Goal: Task Accomplishment & Management: Use online tool/utility

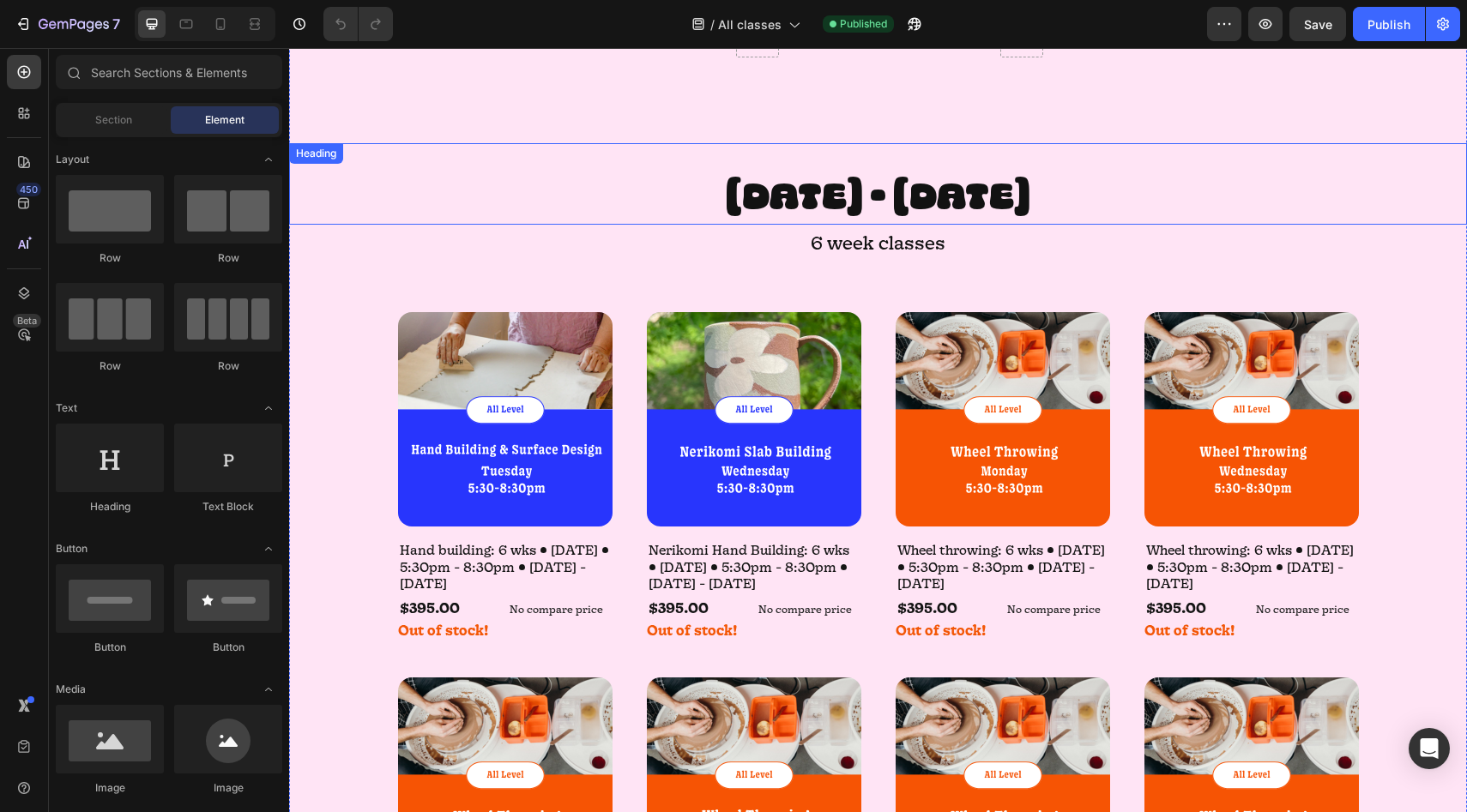
scroll to position [2751, 0]
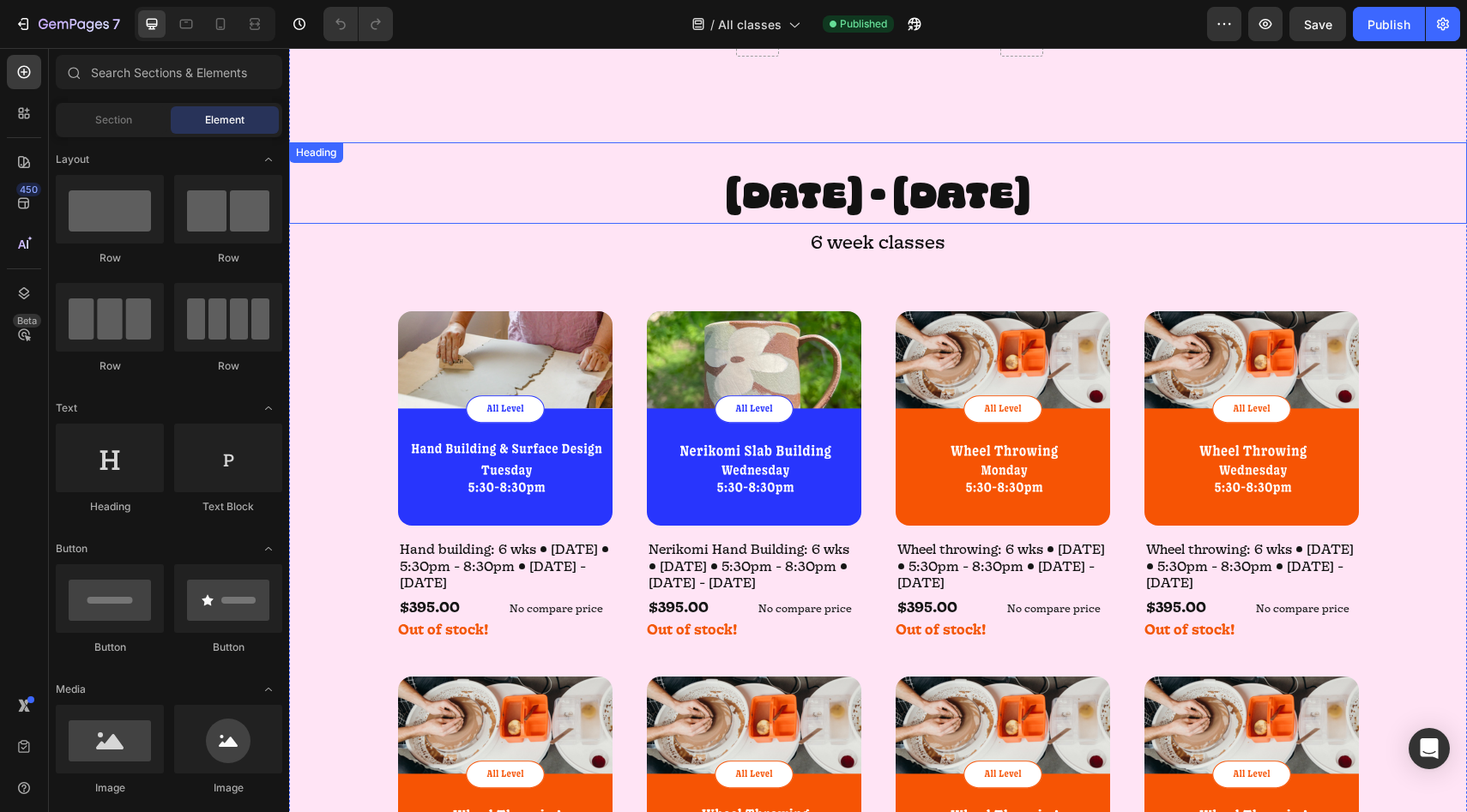
click at [492, 187] on h2 "[DATE] - [DATE]" at bounding box center [877, 196] width 1177 height 55
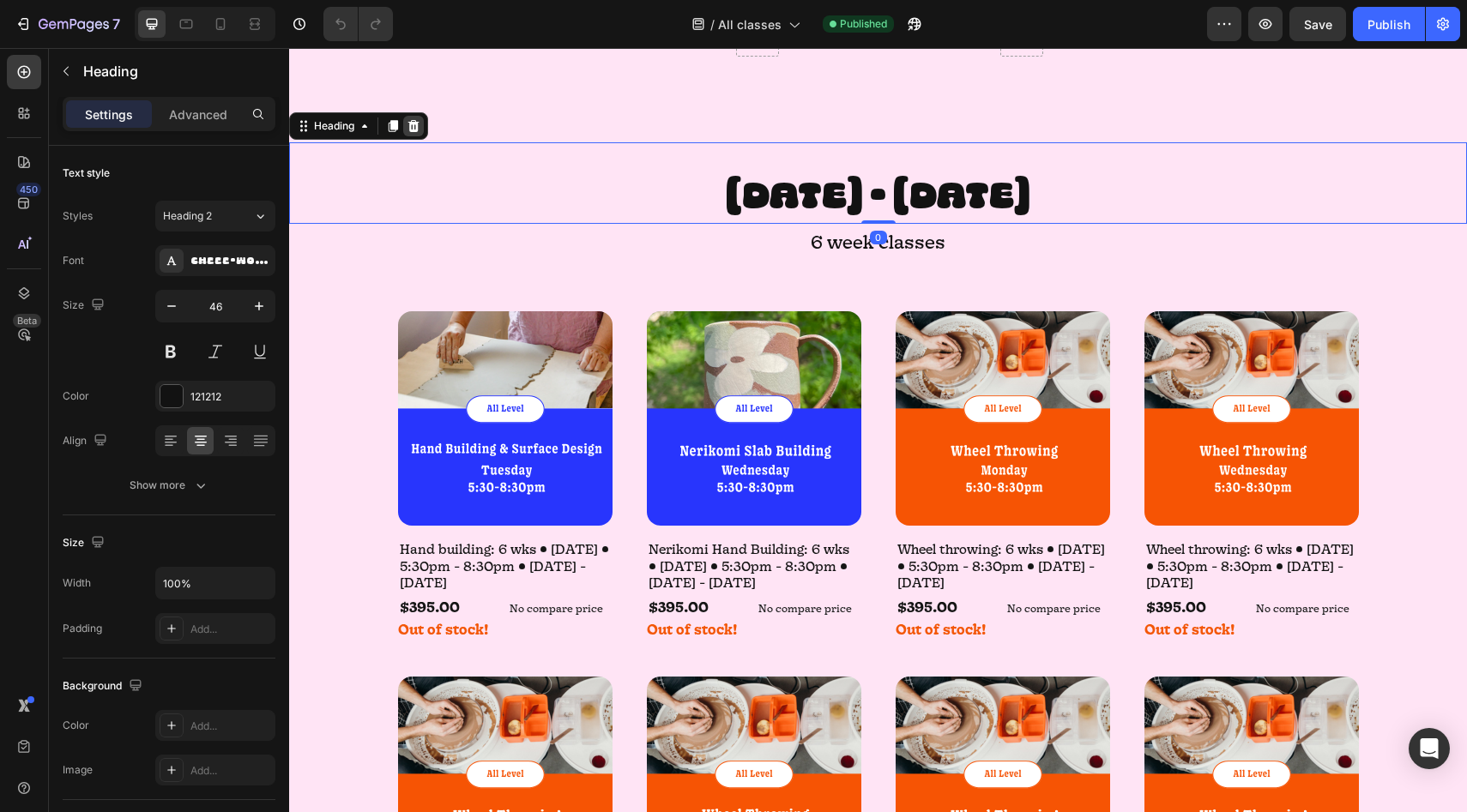
click at [420, 122] on icon at bounding box center [412, 125] width 13 height 13
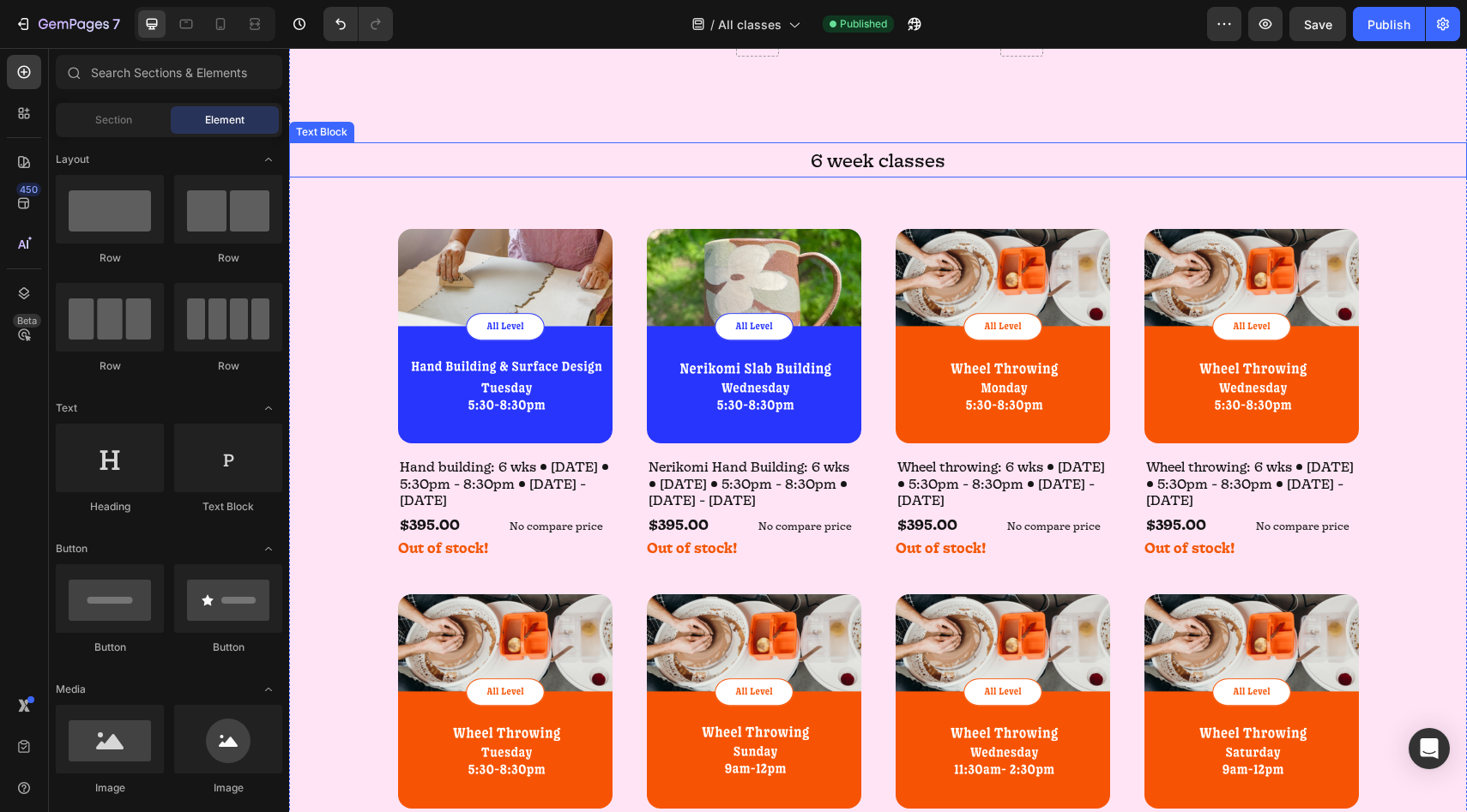
click at [748, 163] on p "6 week classes" at bounding box center [877, 160] width 1174 height 32
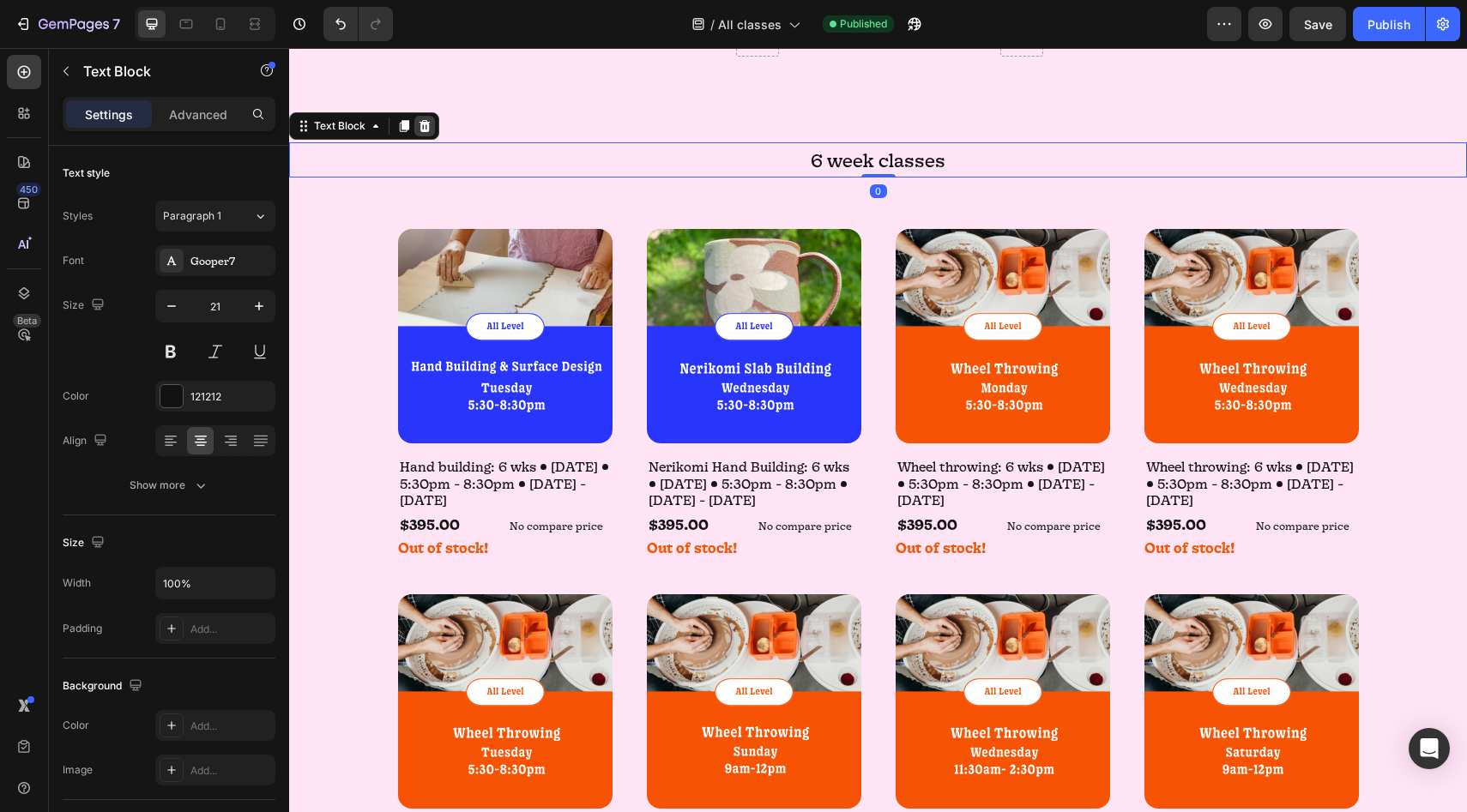
click at [421, 128] on icon at bounding box center [425, 125] width 11 height 12
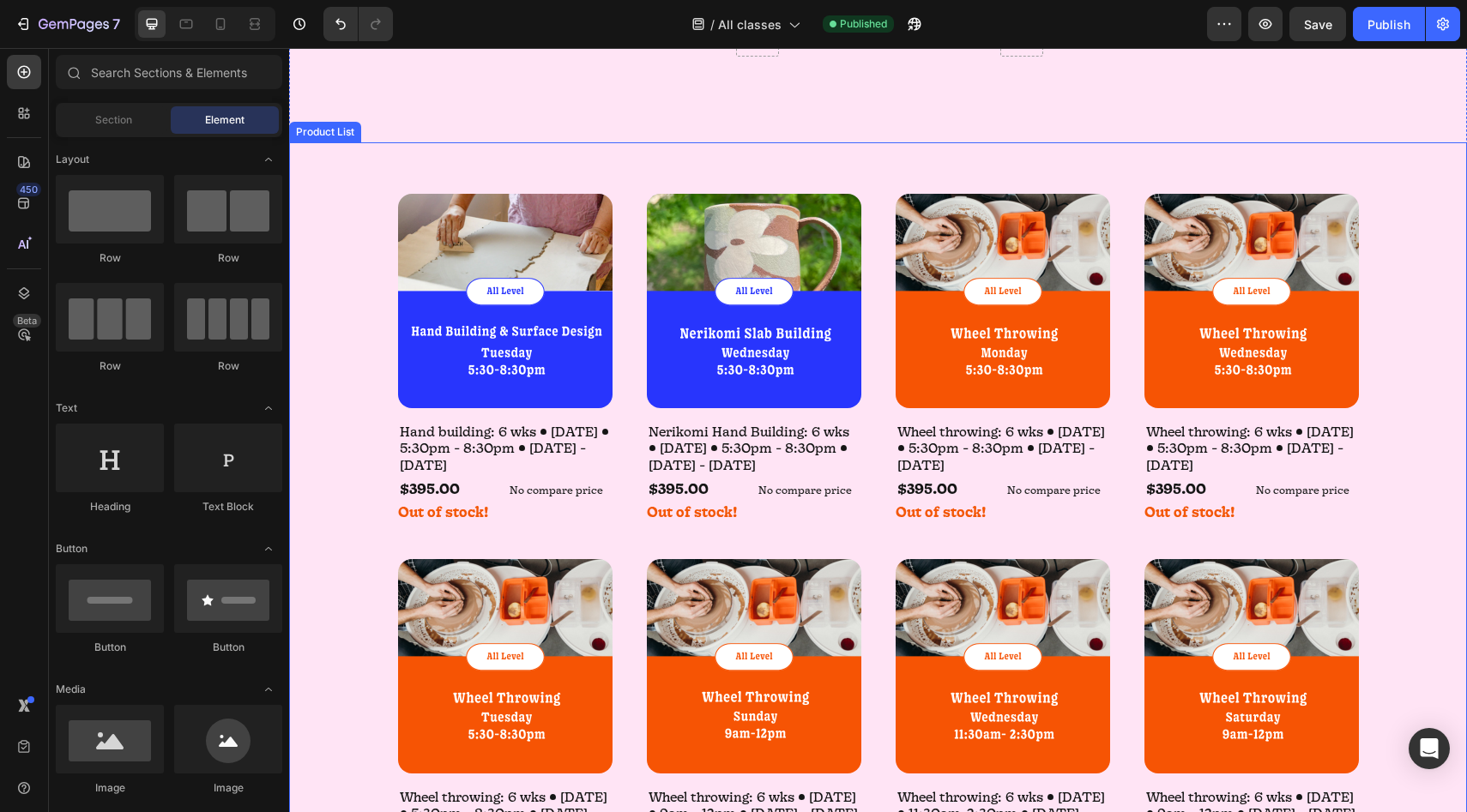
click at [521, 177] on div "Product Images Hand building: 6 wks • [DATE] • 5:30pm - 8:30pm • [DATE] - [DATE…" at bounding box center [878, 750] width 960 height 1215
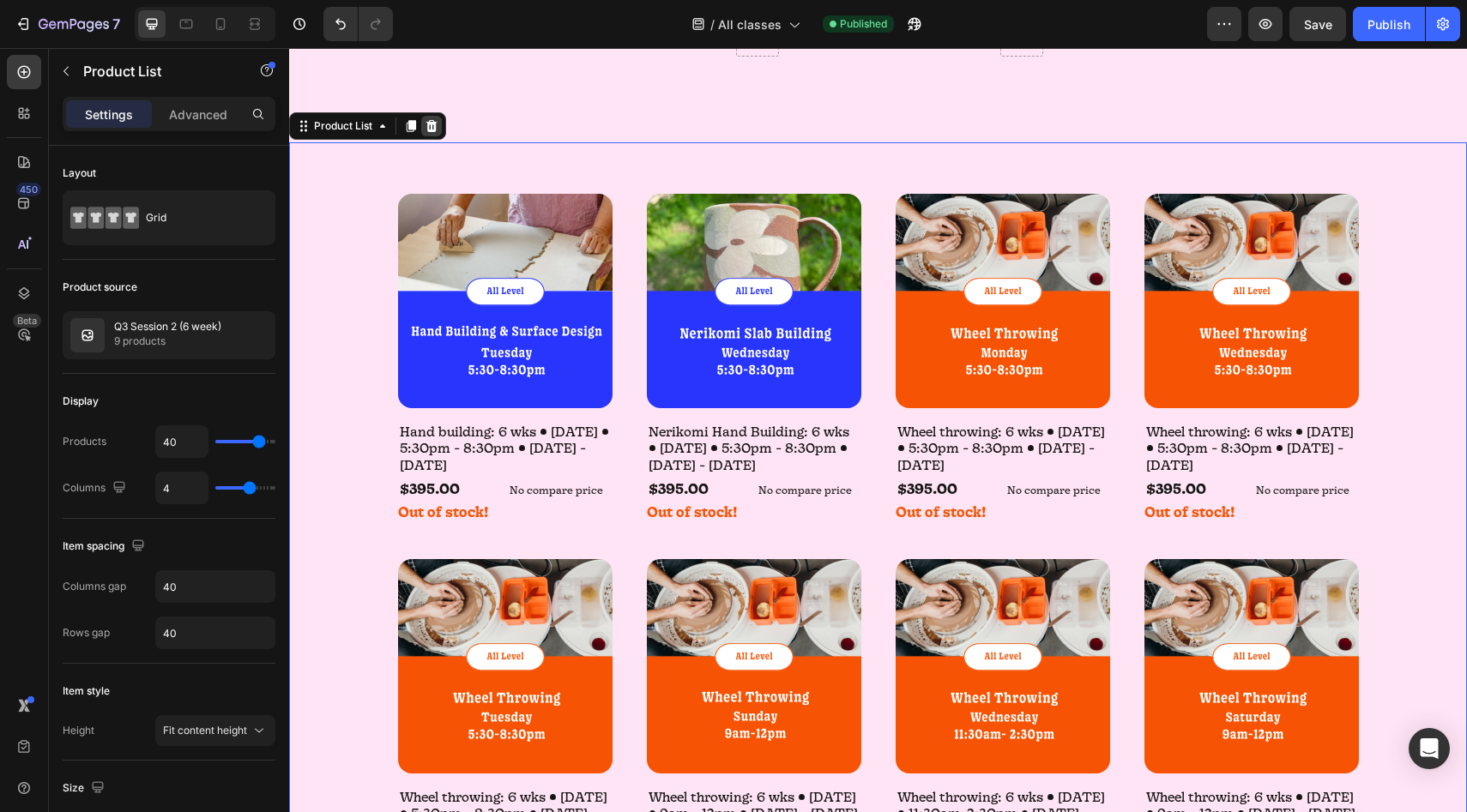
click at [432, 131] on icon at bounding box center [430, 125] width 13 height 13
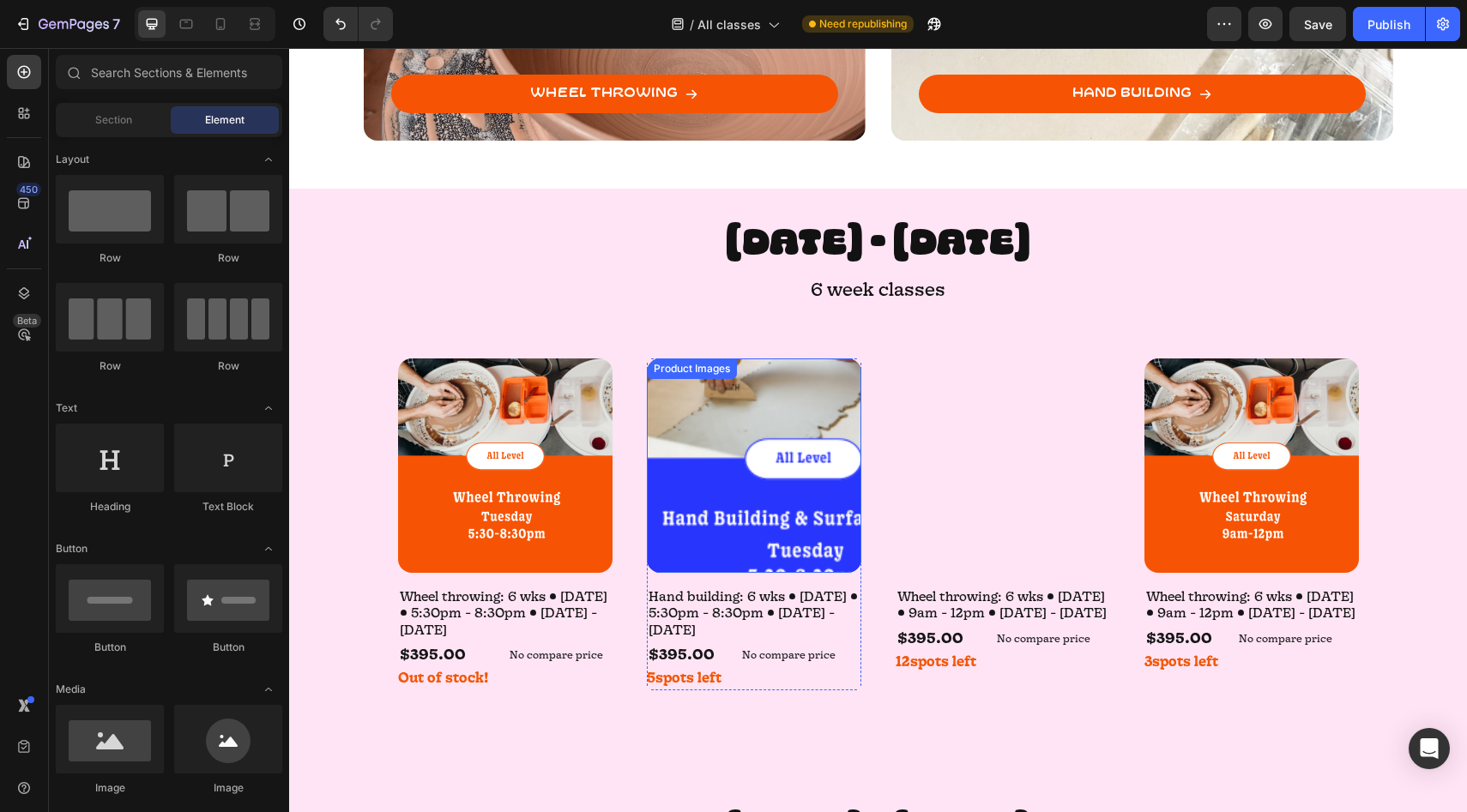
scroll to position [730, 0]
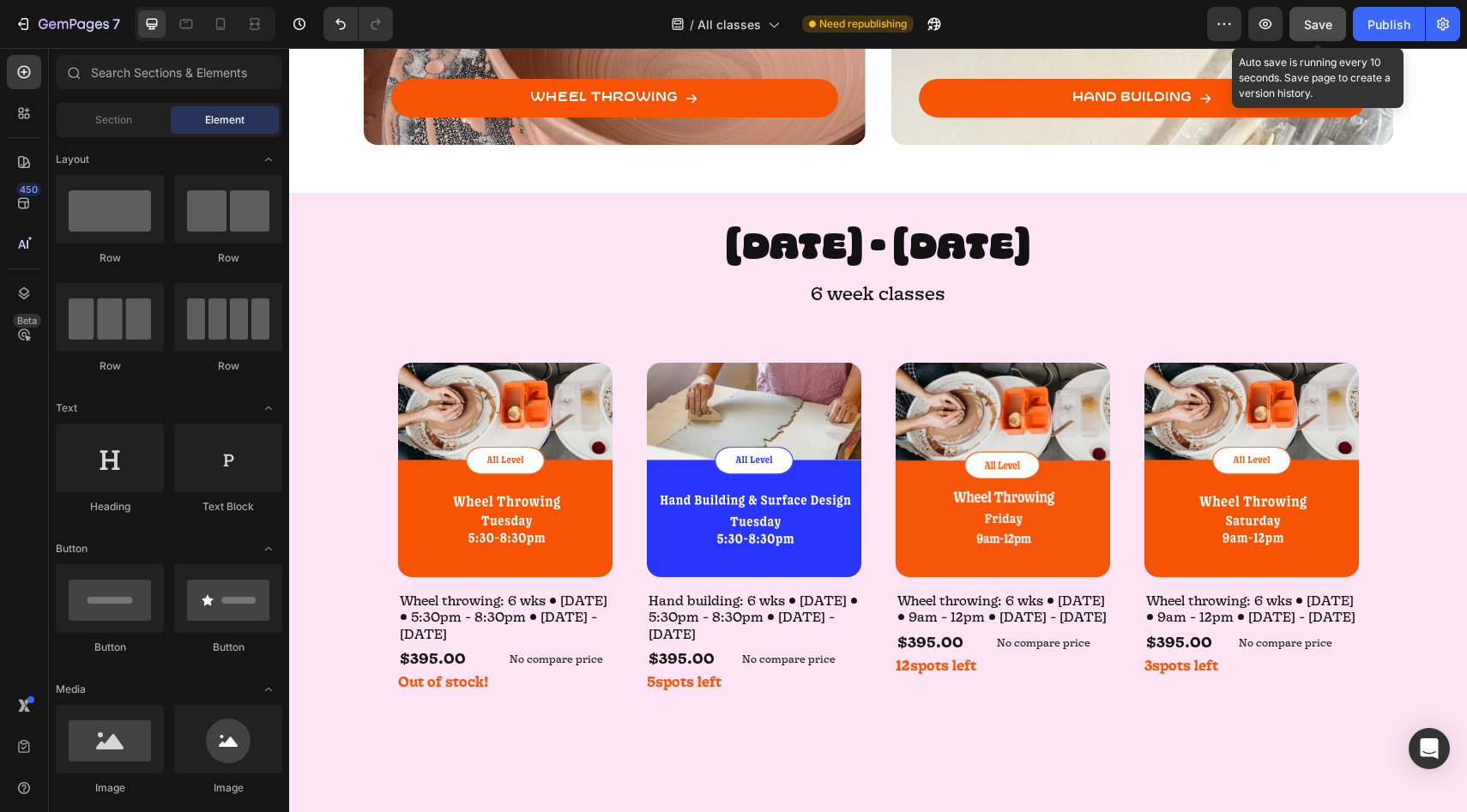
click at [1327, 26] on span "Save" at bounding box center [1318, 24] width 29 height 14
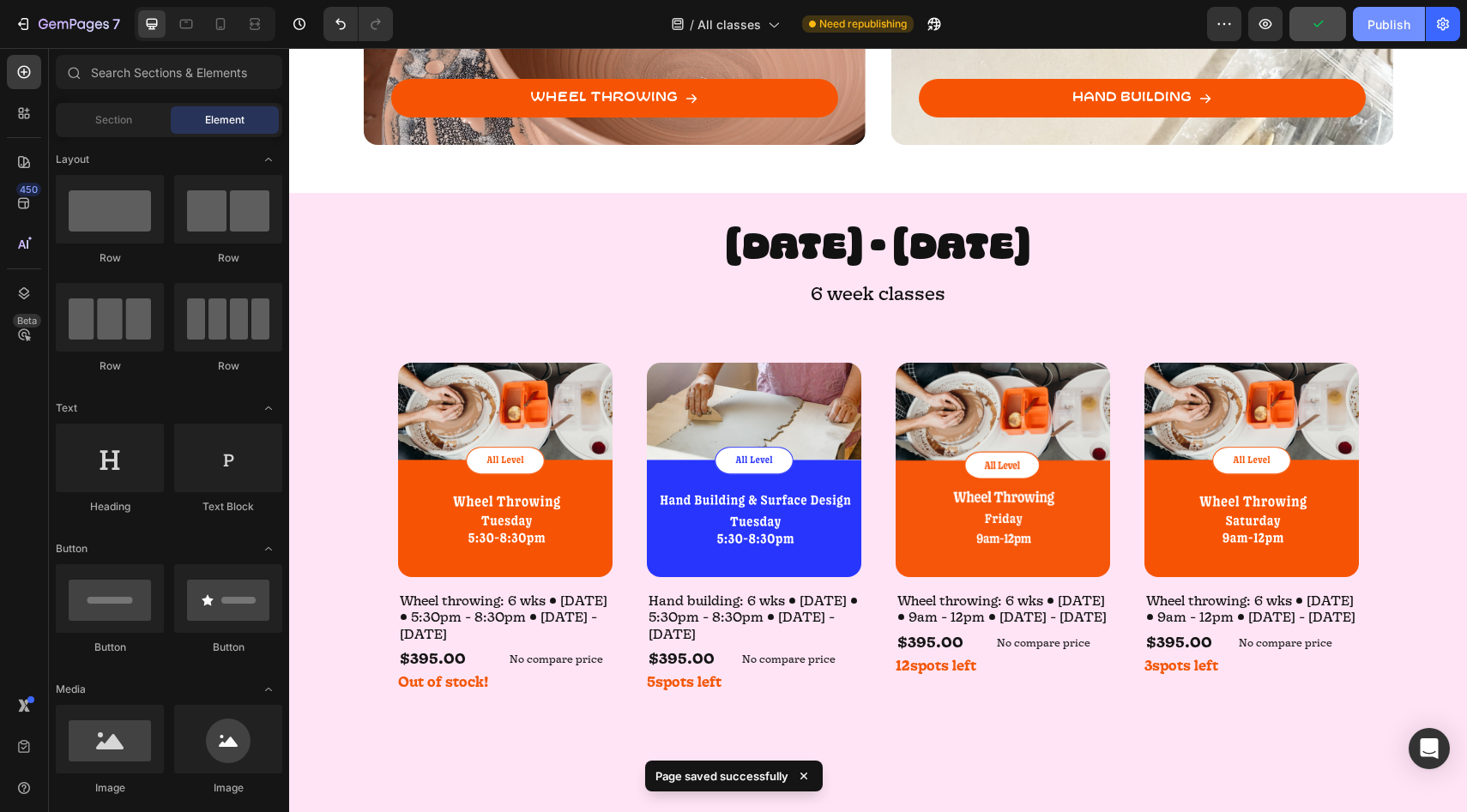
click at [1379, 26] on div "Publish" at bounding box center [1389, 24] width 43 height 18
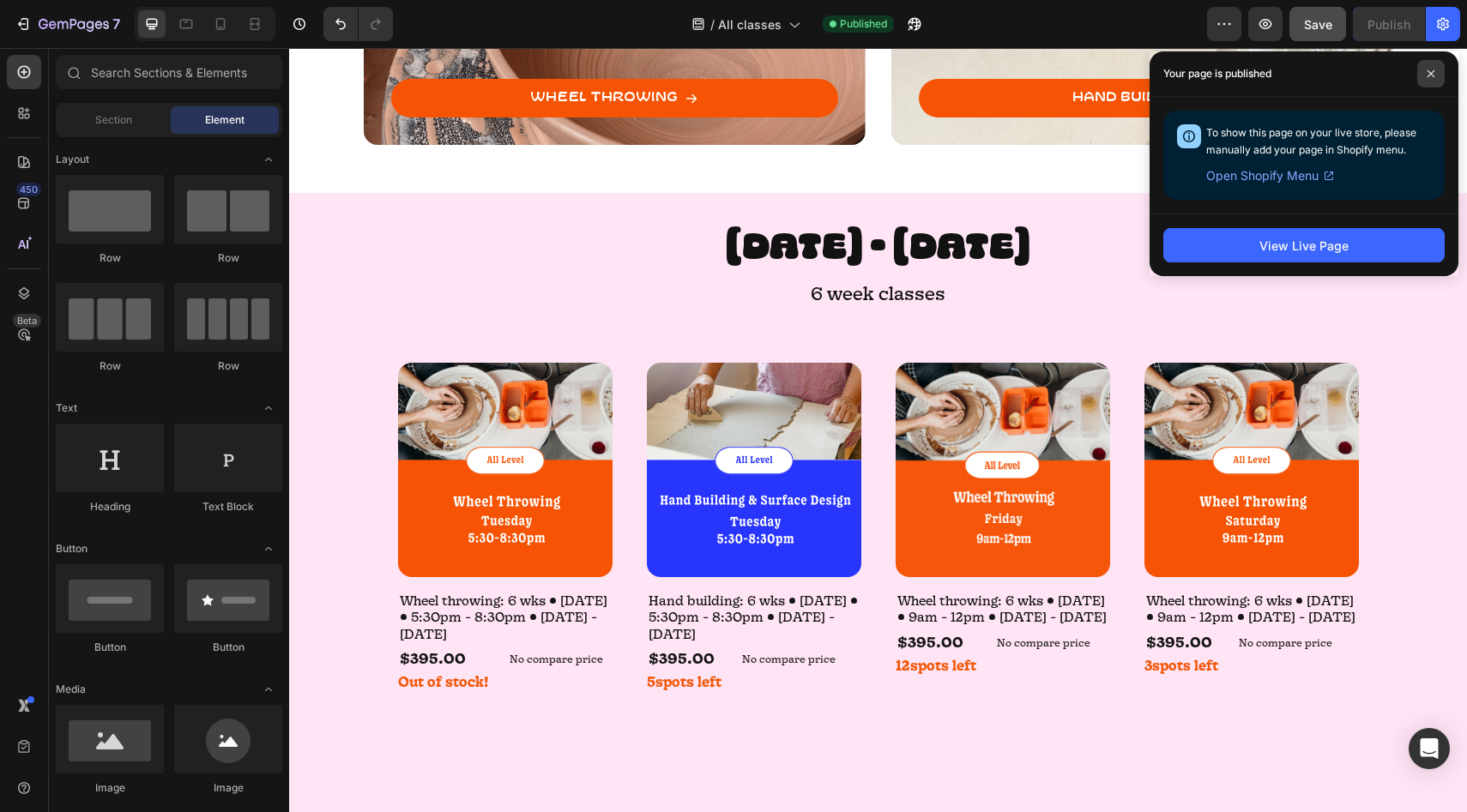
click at [1427, 76] on icon at bounding box center [1431, 73] width 9 height 9
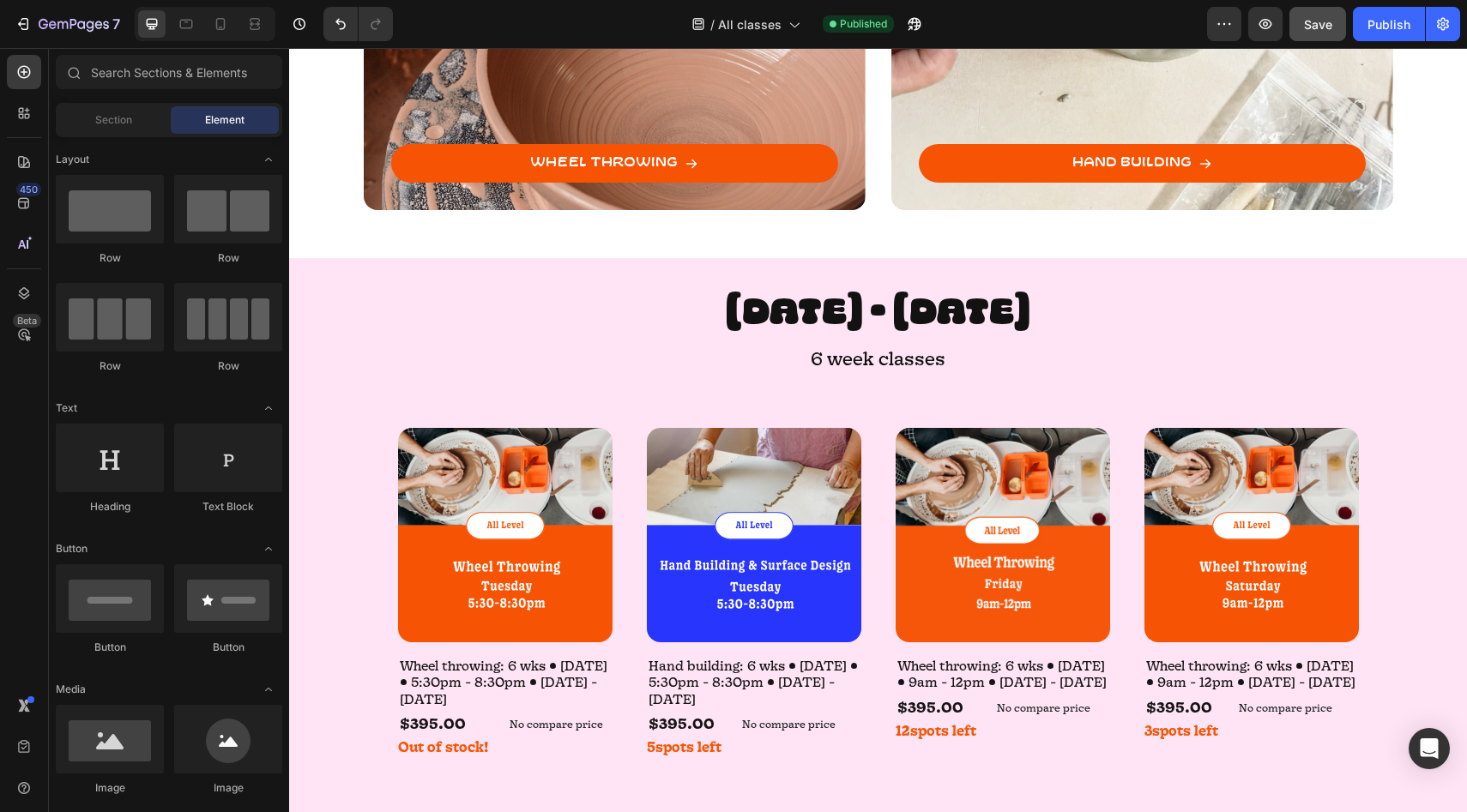
scroll to position [0, 0]
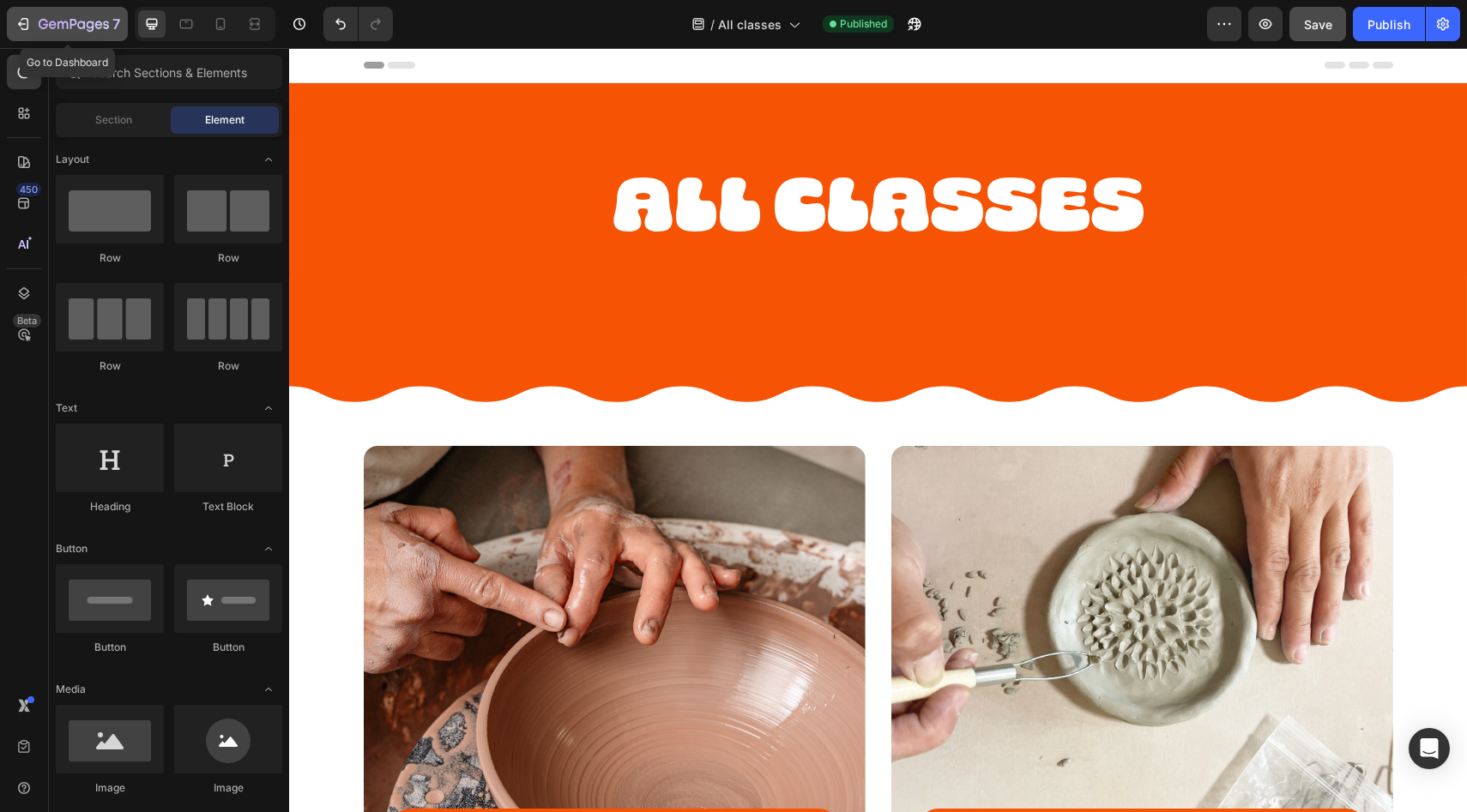
click at [39, 20] on icon "button" at bounding box center [74, 25] width 70 height 14
